Goal: Transaction & Acquisition: Purchase product/service

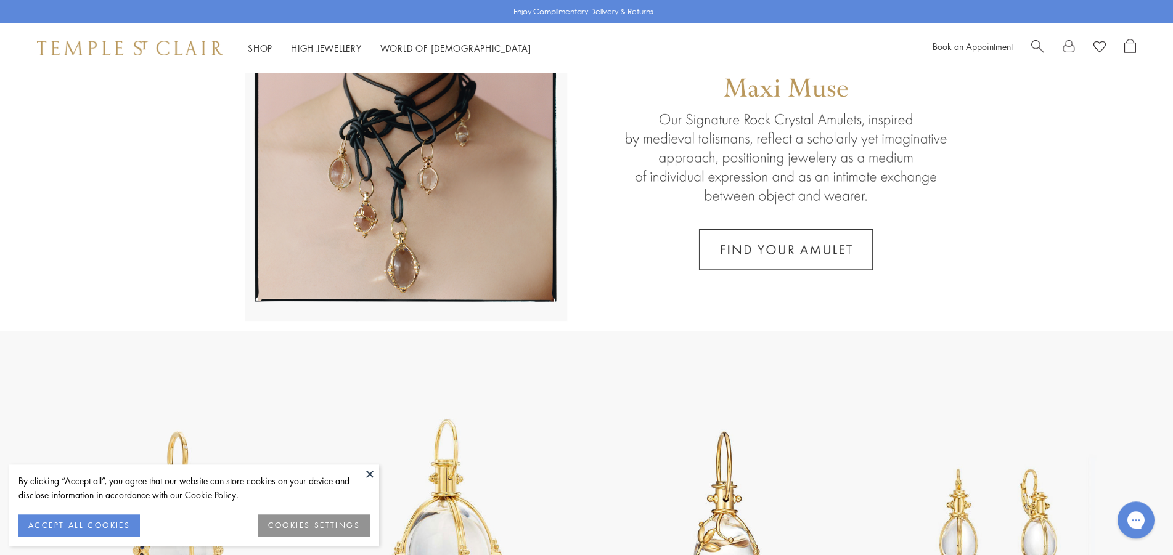
scroll to position [252, 0]
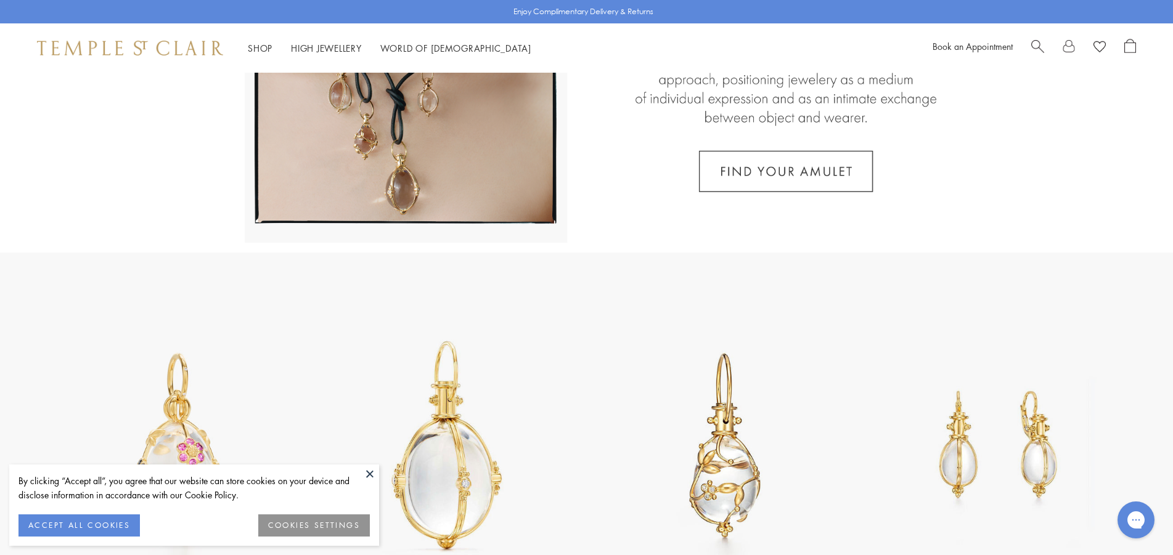
click at [365, 471] on button at bounding box center [370, 474] width 18 height 18
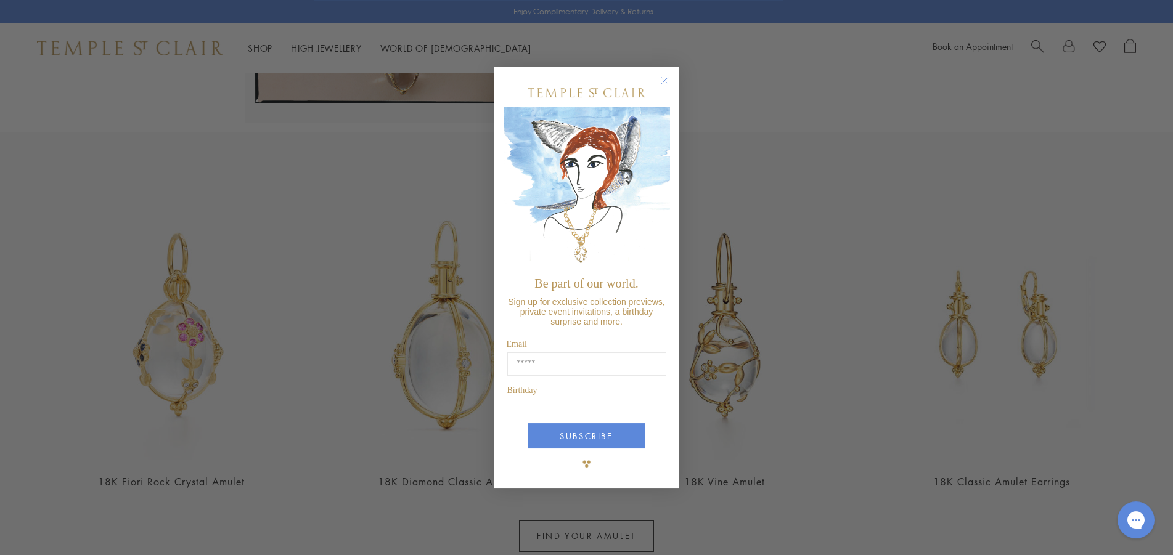
scroll to position [377, 0]
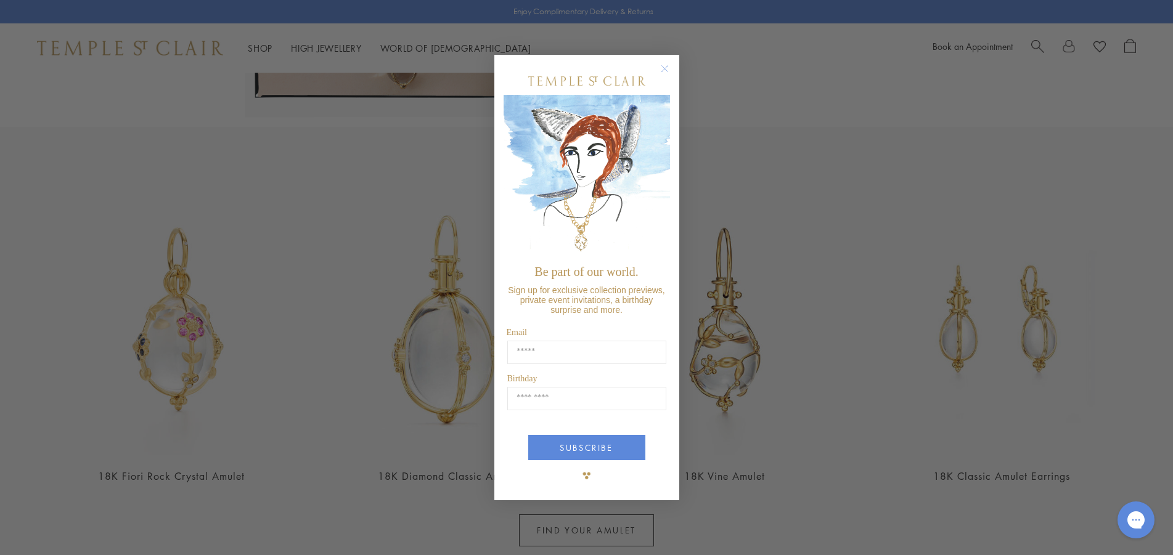
click at [668, 70] on circle "Close dialog" at bounding box center [664, 68] width 15 height 15
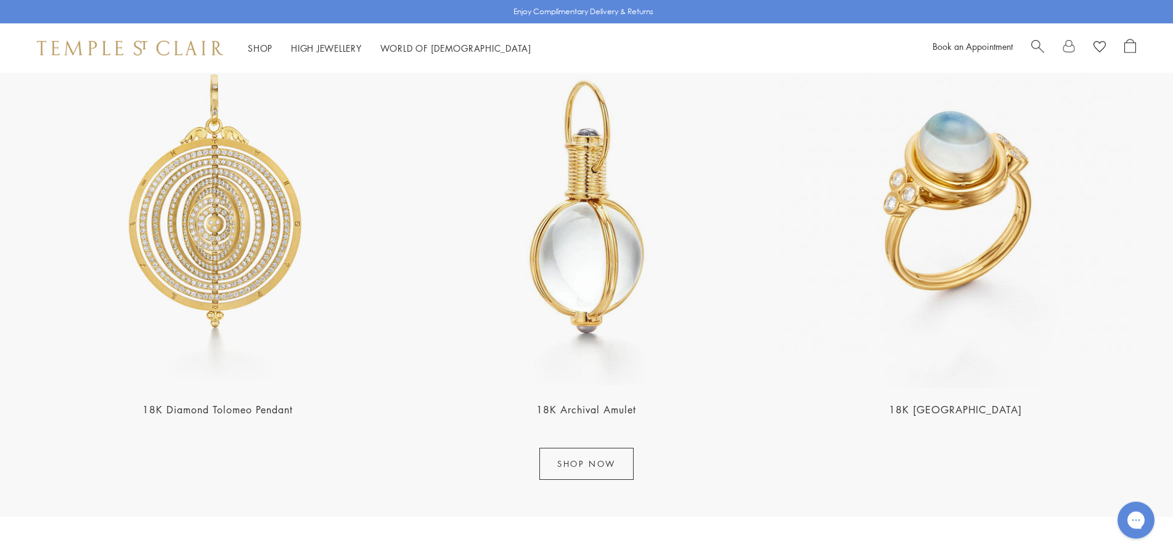
scroll to position [1823, 0]
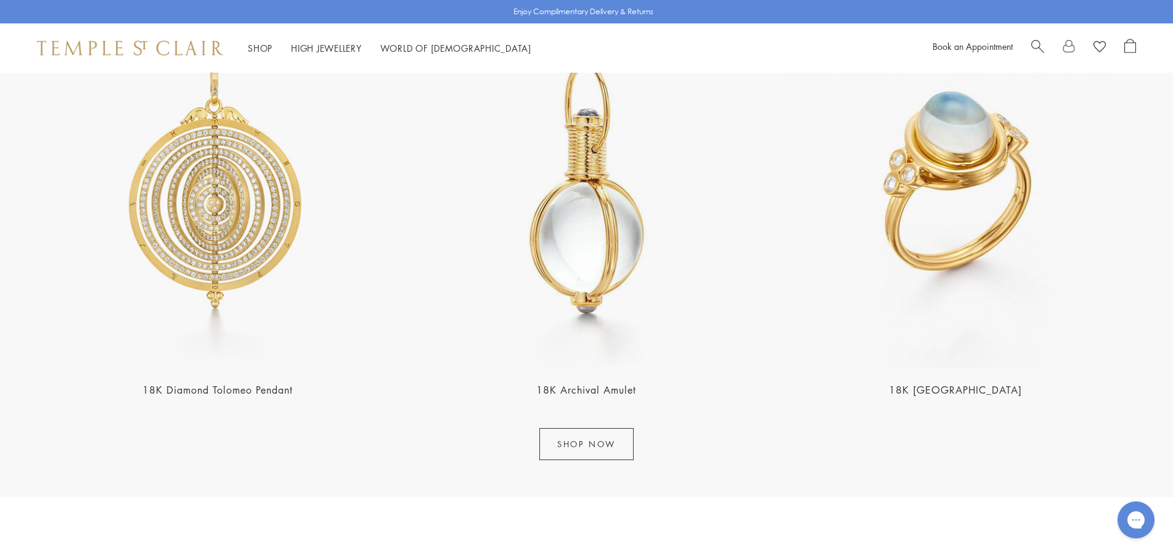
click at [595, 443] on link "SHOP NOW" at bounding box center [586, 444] width 94 height 32
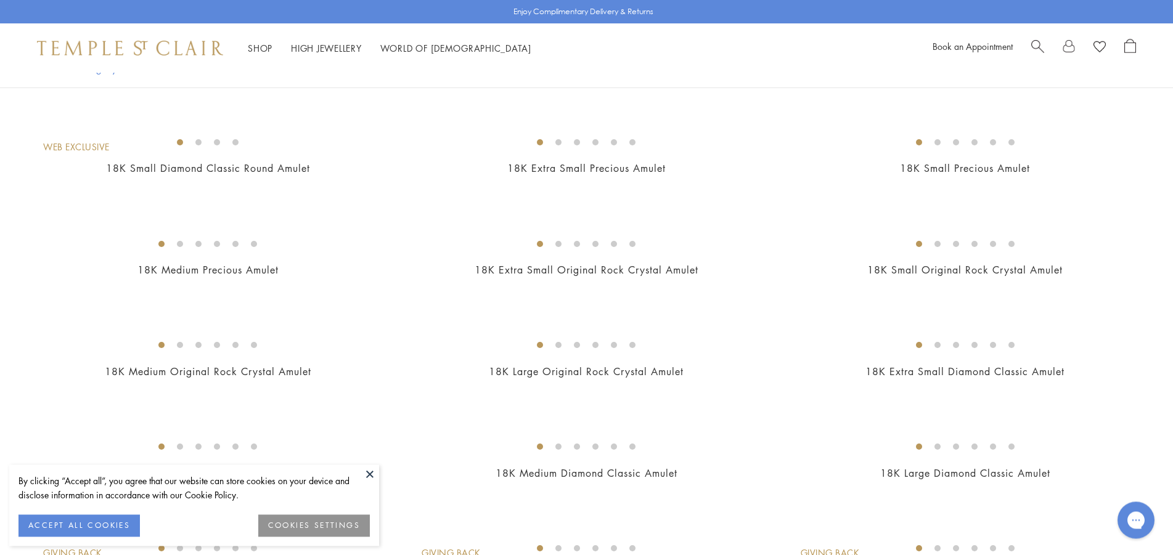
scroll to position [503, 0]
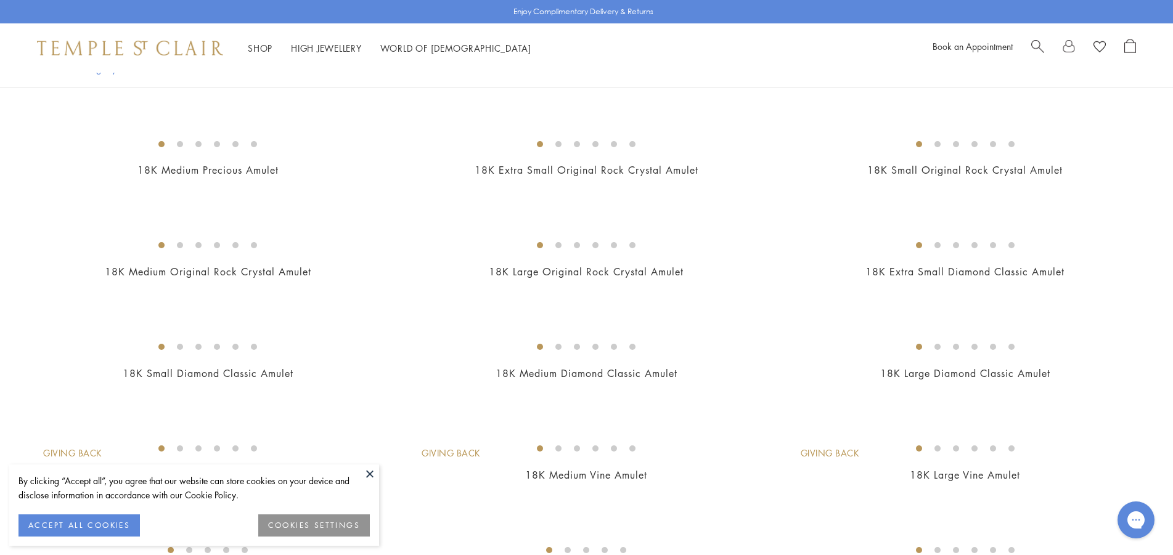
click at [364, 473] on button at bounding box center [370, 474] width 18 height 18
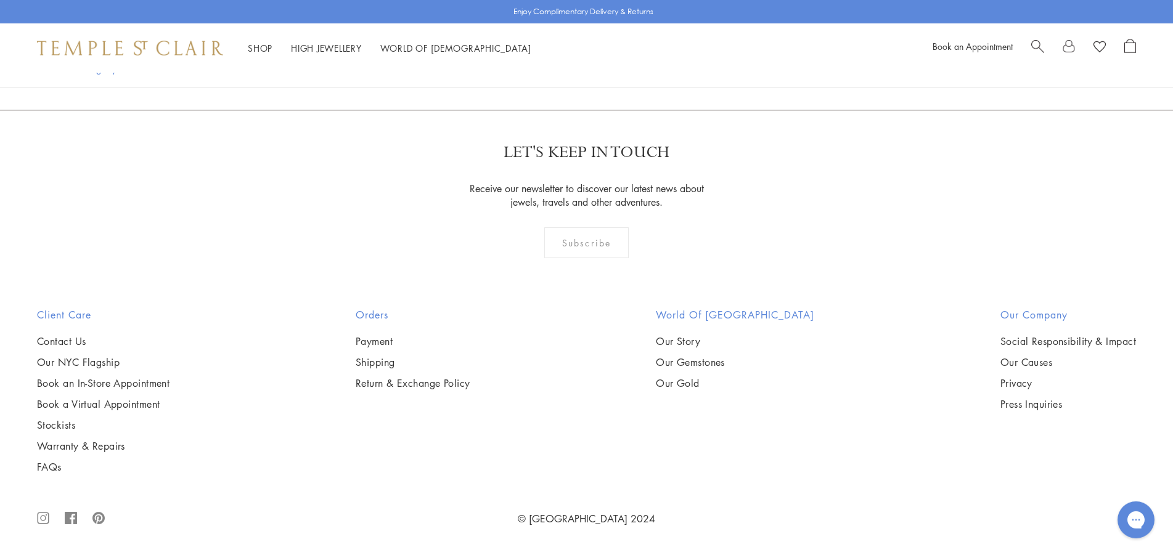
scroll to position [4527, 0]
click at [0, 0] on img at bounding box center [0, 0] width 0 height 0
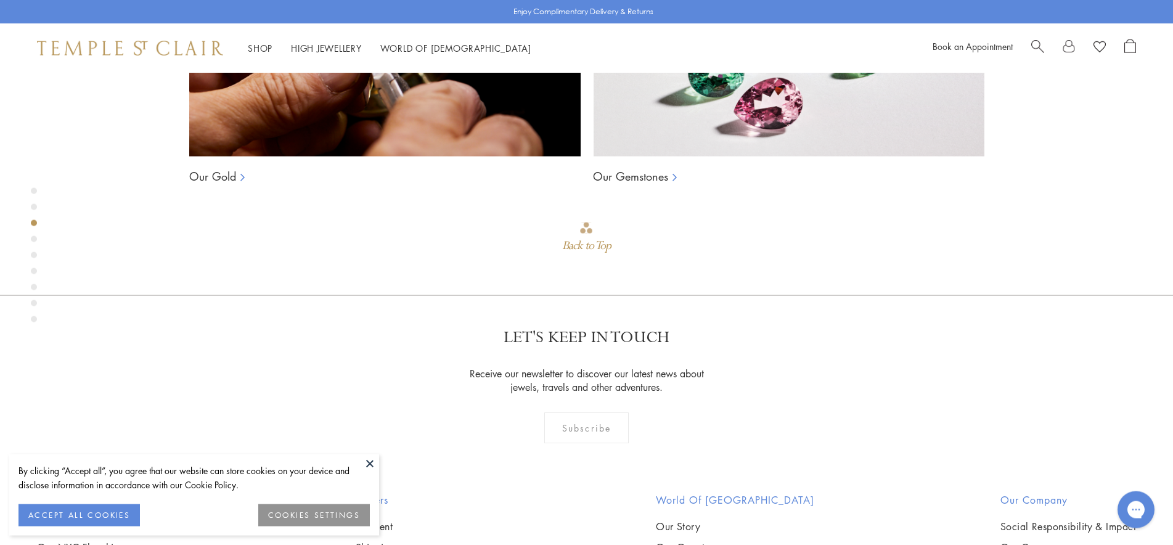
scroll to position [1267, 0]
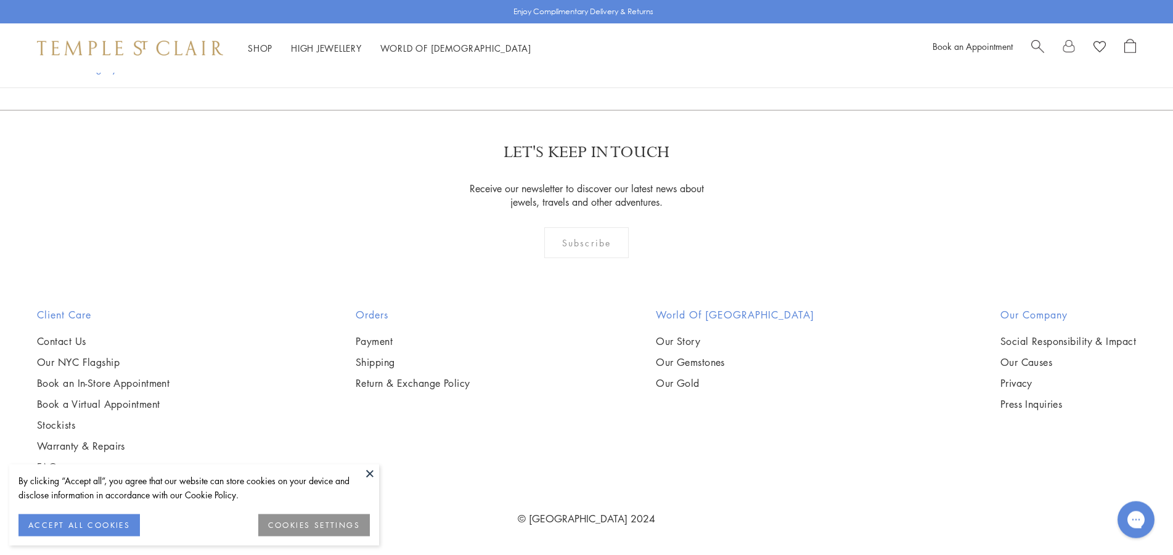
scroll to position [6288, 0]
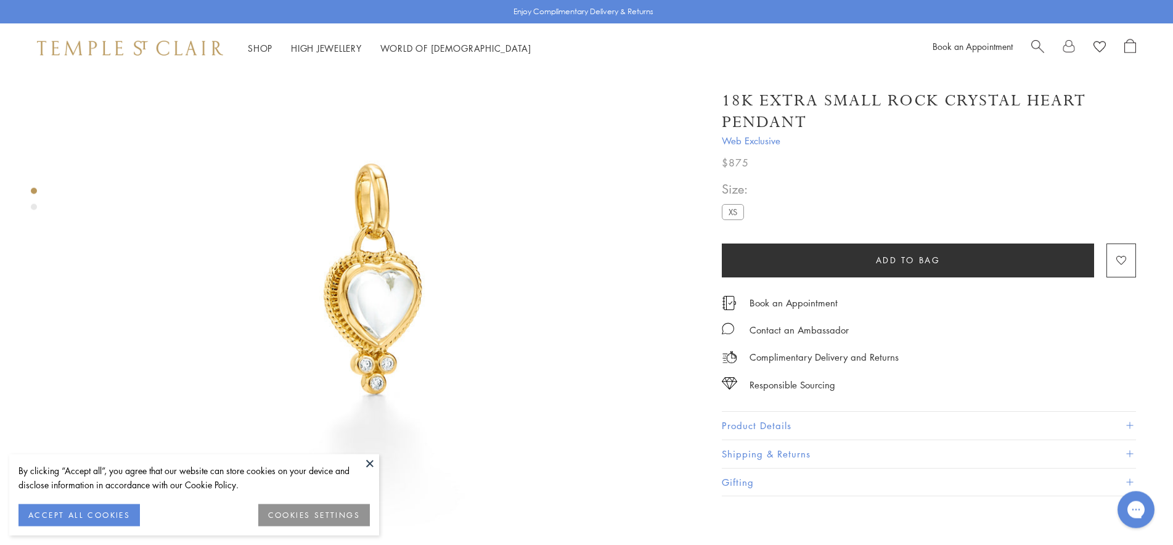
scroll to position [126, 0]
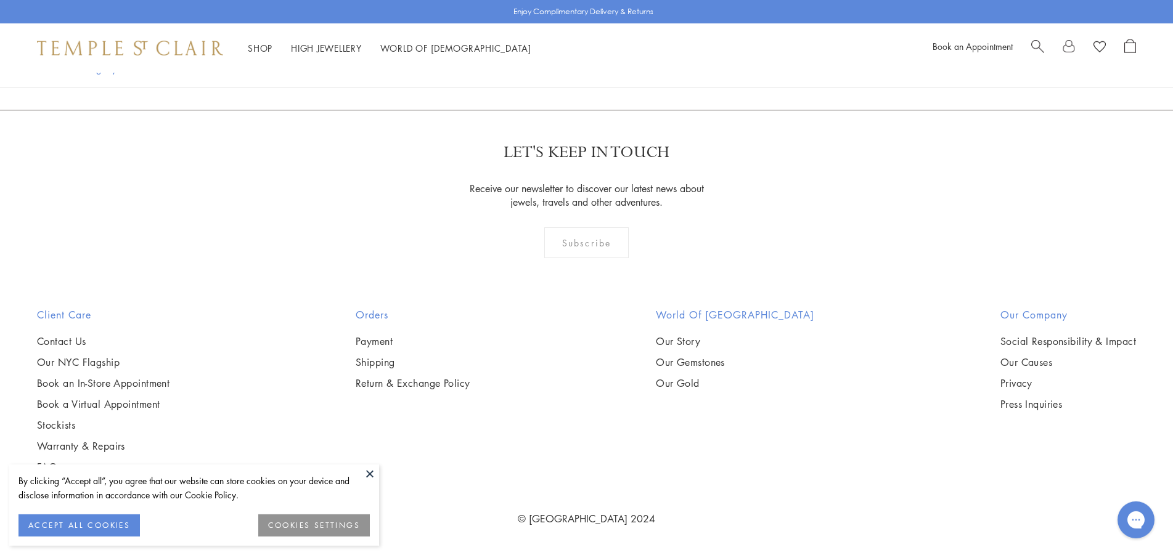
scroll to position [6288, 0]
click at [0, 0] on img at bounding box center [0, 0] width 0 height 0
click at [329, 46] on link "High Jewellery High Jewellery" at bounding box center [326, 48] width 71 height 12
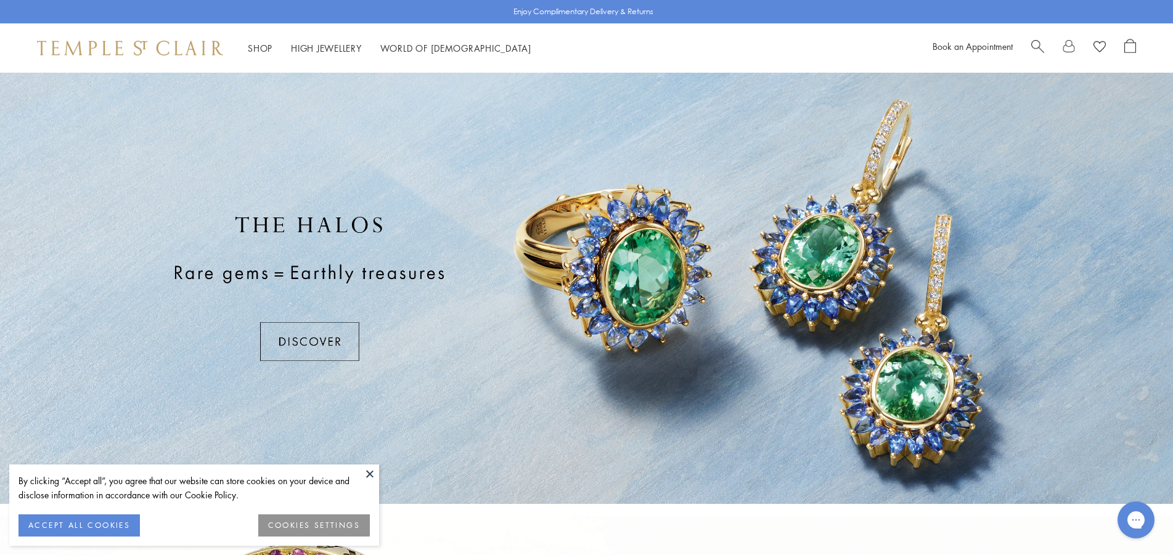
click at [369, 468] on button at bounding box center [370, 474] width 18 height 18
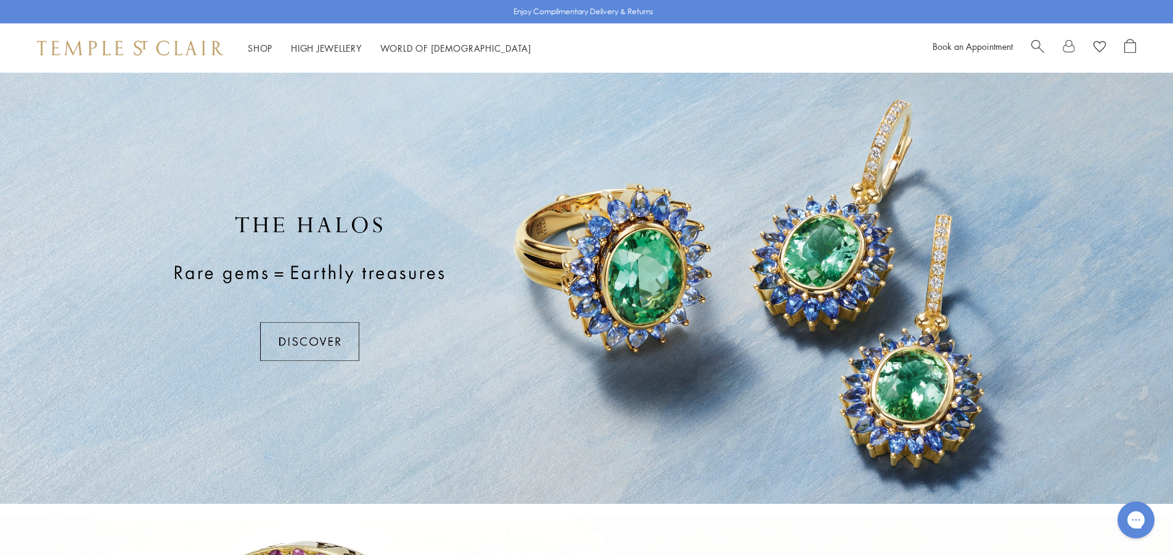
click at [288, 325] on div at bounding box center [586, 289] width 1173 height 432
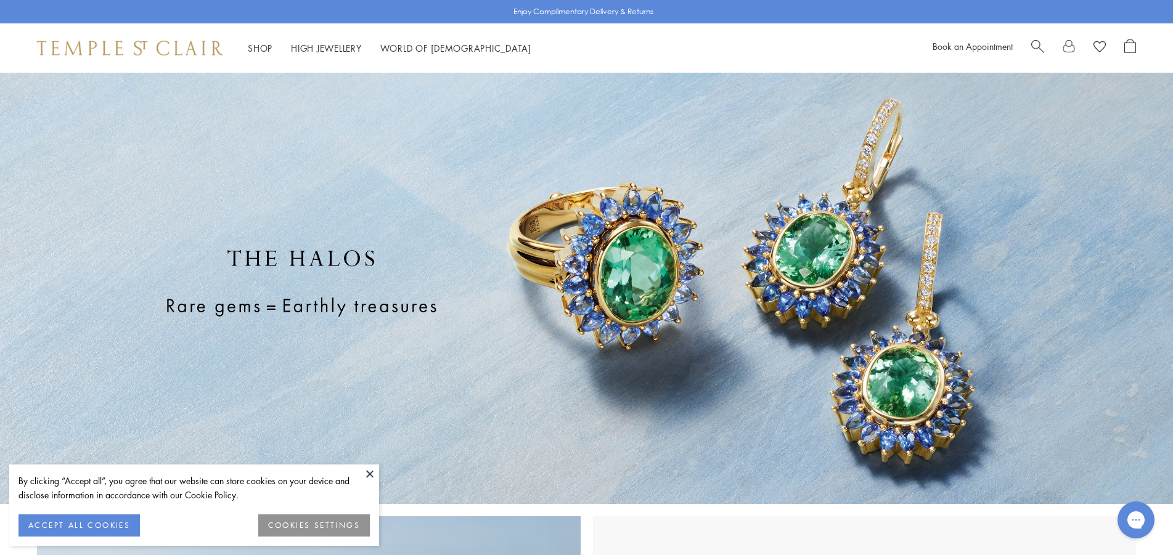
click at [372, 473] on button at bounding box center [370, 474] width 18 height 18
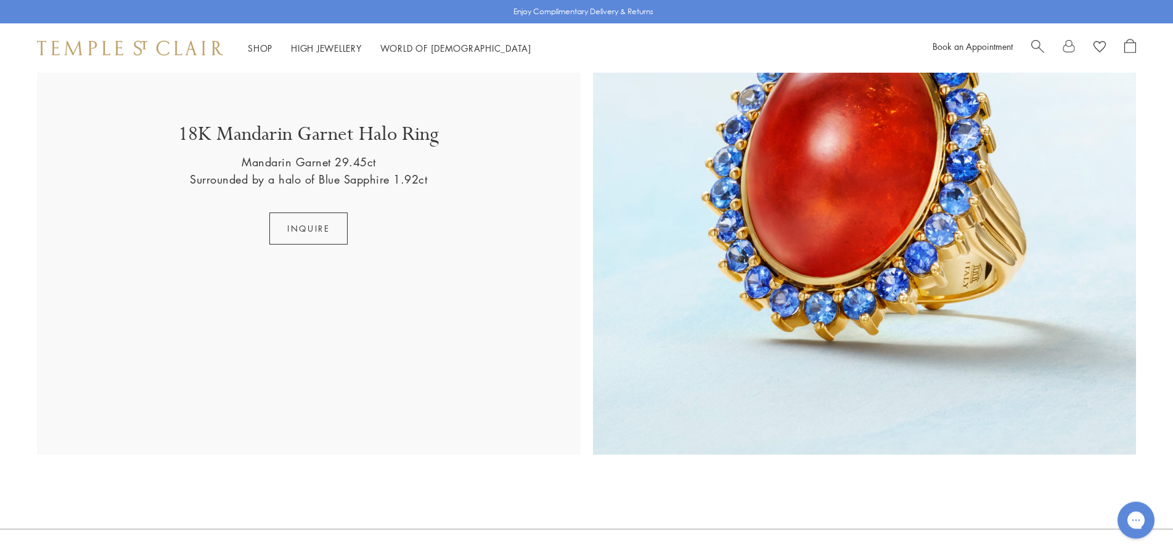
scroll to position [2452, 0]
